Goal: Task Accomplishment & Management: Use online tool/utility

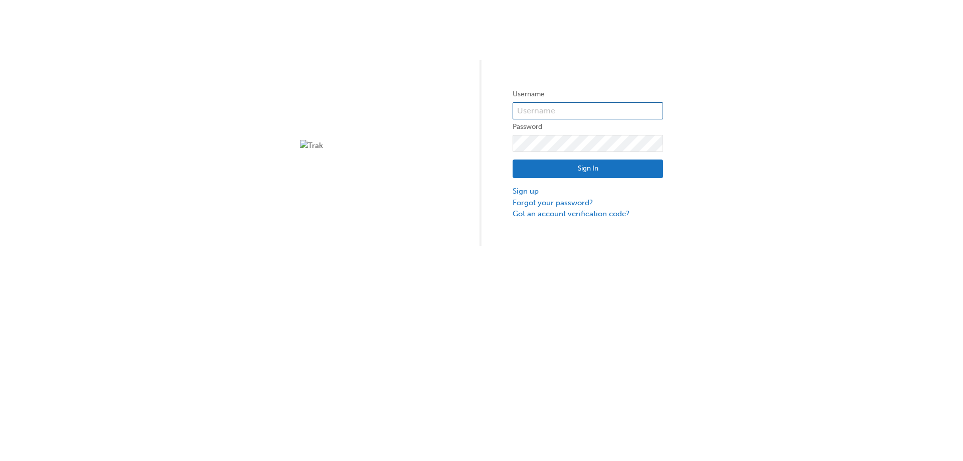
click at [572, 113] on input "text" at bounding box center [587, 110] width 150 height 17
type input "33751"
click button "Sign In" at bounding box center [587, 168] width 150 height 19
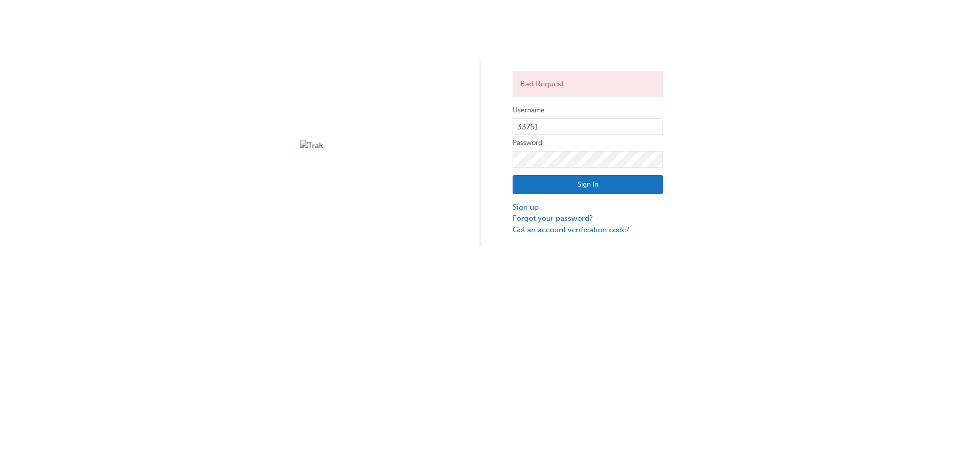
click at [553, 184] on button "Sign In" at bounding box center [587, 184] width 150 height 19
click at [370, 142] on div "Failed to fetch Username 33751 Password Sign In Sign up Forgot your password? G…" at bounding box center [481, 123] width 963 height 246
click at [614, 179] on button "Sign In" at bounding box center [587, 184] width 150 height 19
click at [567, 127] on input "33751" at bounding box center [587, 126] width 150 height 17
type input "3"
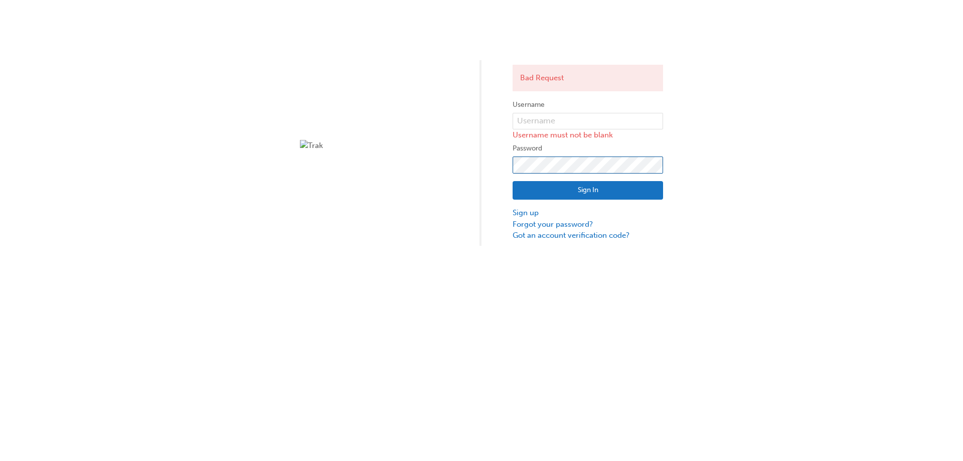
click at [245, 104] on div "Bad Request Username Username must not be blank Password Sign In Sign up Forgot…" at bounding box center [481, 123] width 963 height 246
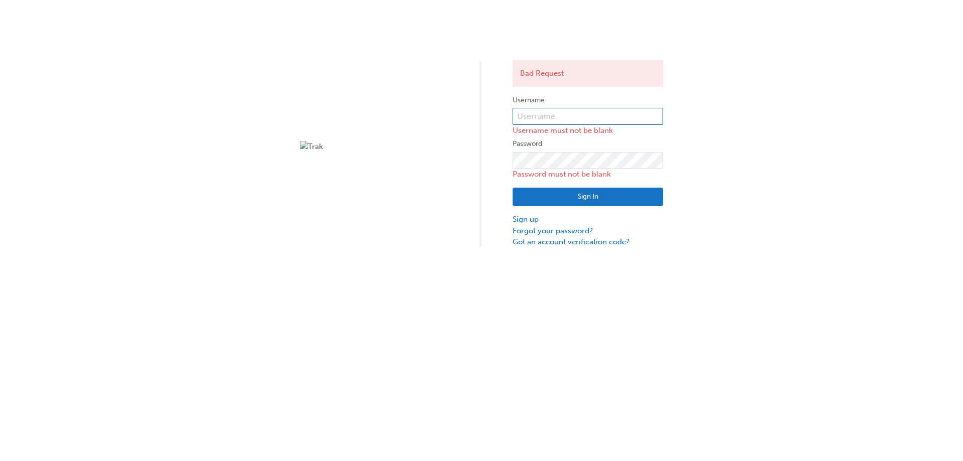
click at [595, 115] on input "text" at bounding box center [587, 116] width 150 height 17
click at [540, 116] on input "text" at bounding box center [587, 116] width 150 height 17
type input "33751"
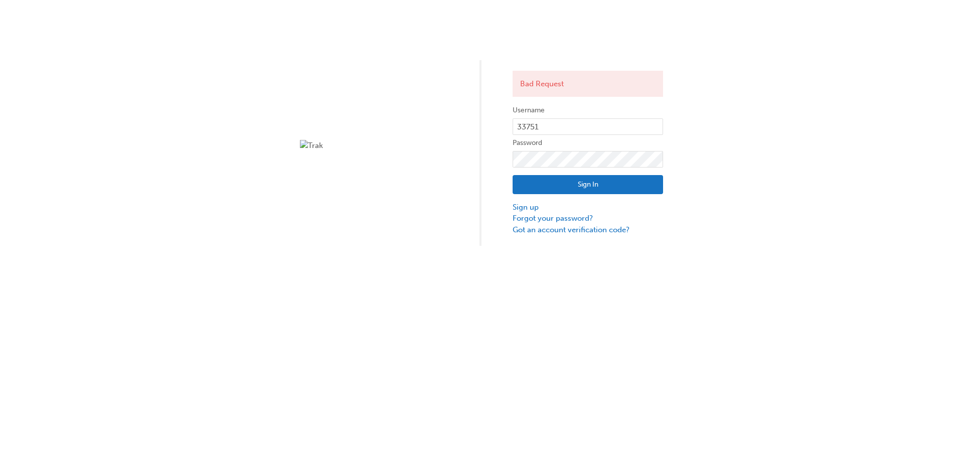
click at [559, 181] on button "Sign In" at bounding box center [587, 184] width 150 height 19
click at [318, 151] on div at bounding box center [375, 153] width 150 height 27
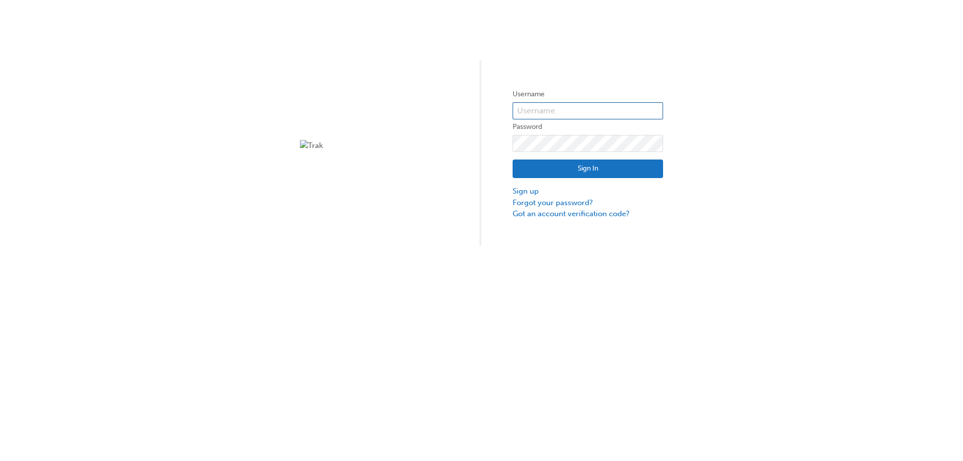
click at [550, 110] on input "text" at bounding box center [587, 110] width 150 height 17
type input "33751"
click at [545, 177] on button "Sign In" at bounding box center [587, 168] width 150 height 19
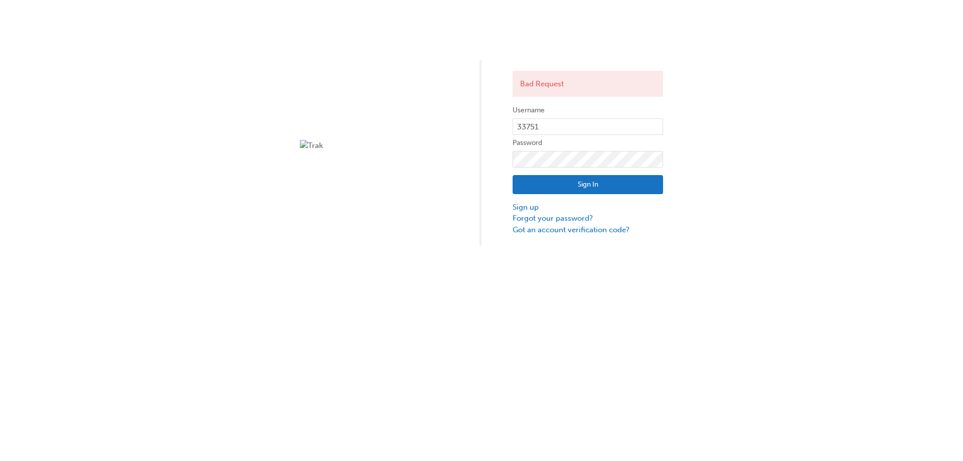
click at [592, 180] on button "Sign In" at bounding box center [587, 184] width 150 height 19
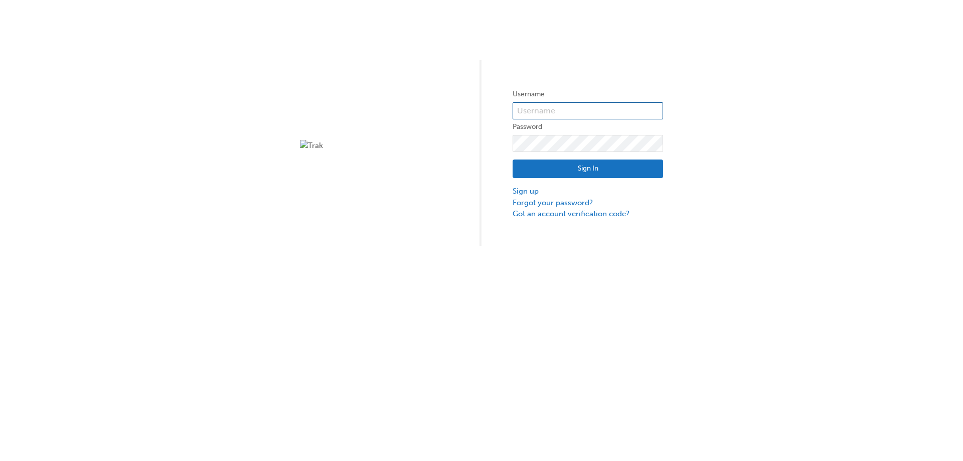
drag, startPoint x: 572, startPoint y: 123, endPoint x: 545, endPoint y: 114, distance: 28.2
click at [545, 114] on input "text" at bounding box center [587, 110] width 150 height 17
type input "33751"
click button "Sign In" at bounding box center [587, 168] width 150 height 19
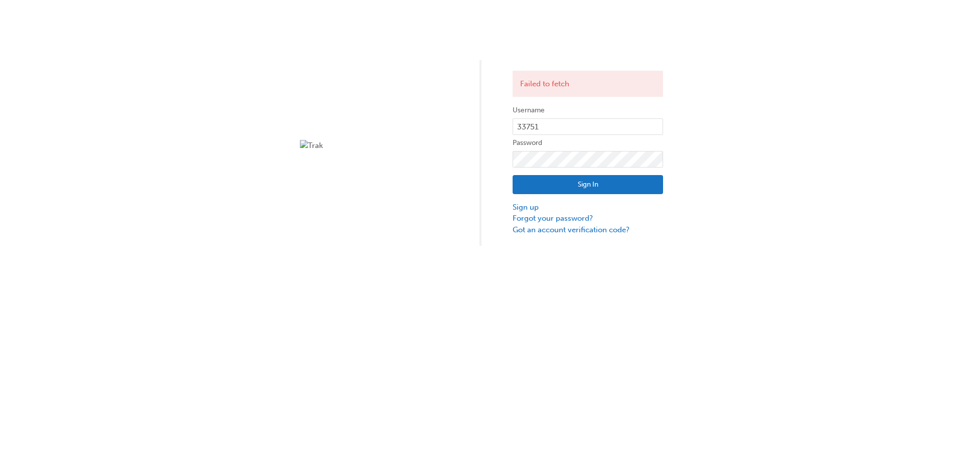
click at [538, 179] on button "Sign In" at bounding box center [587, 184] width 150 height 19
click at [554, 186] on button "Sign In" at bounding box center [587, 184] width 150 height 19
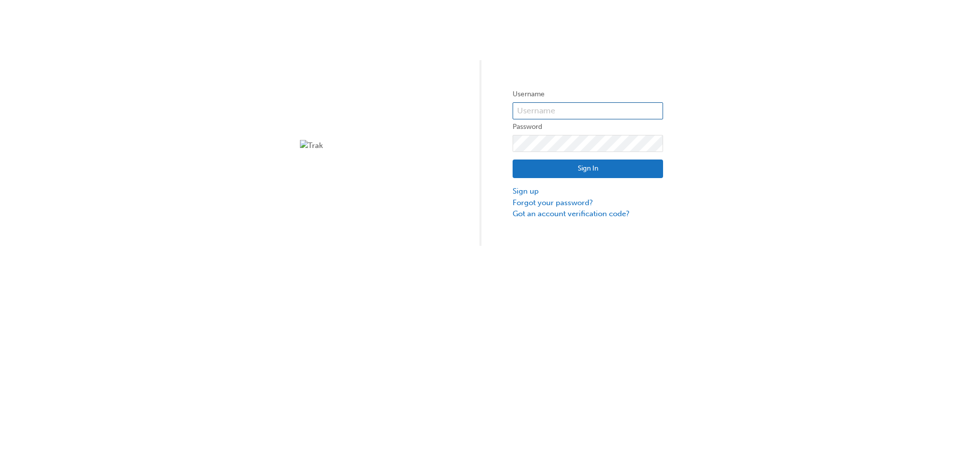
click at [532, 107] on input "text" at bounding box center [587, 110] width 150 height 17
type input "33751"
click at [568, 174] on button "Sign In" at bounding box center [587, 168] width 150 height 19
